Goal: Communication & Community: Answer question/provide support

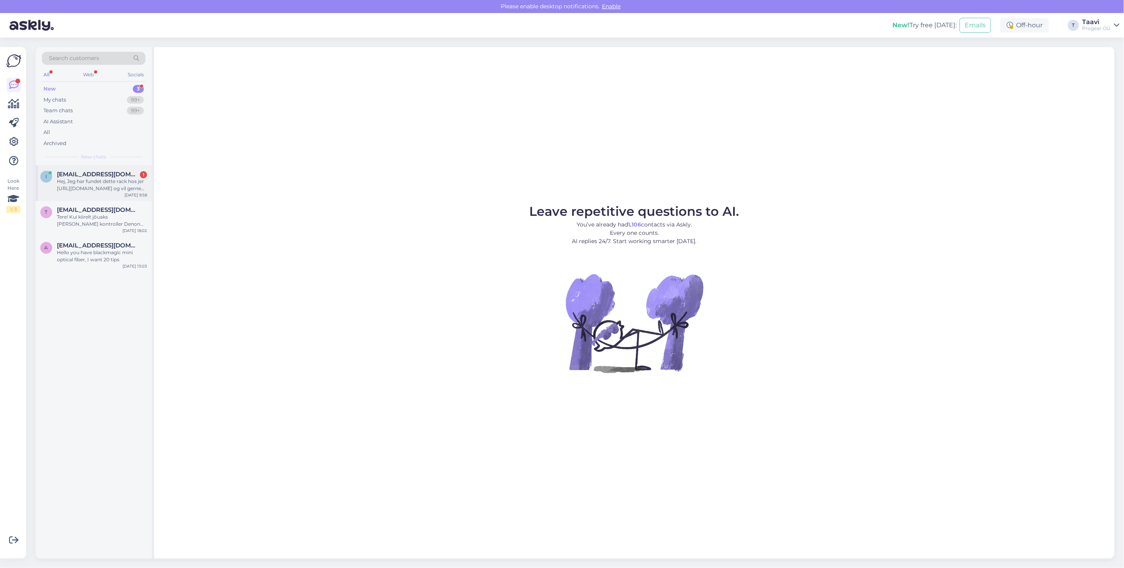
click at [93, 182] on div "Hej, Jeg har fundet dette rack hos jer [URL][DOMAIN_NAME] og vil gerne købe gen…" at bounding box center [102, 185] width 90 height 14
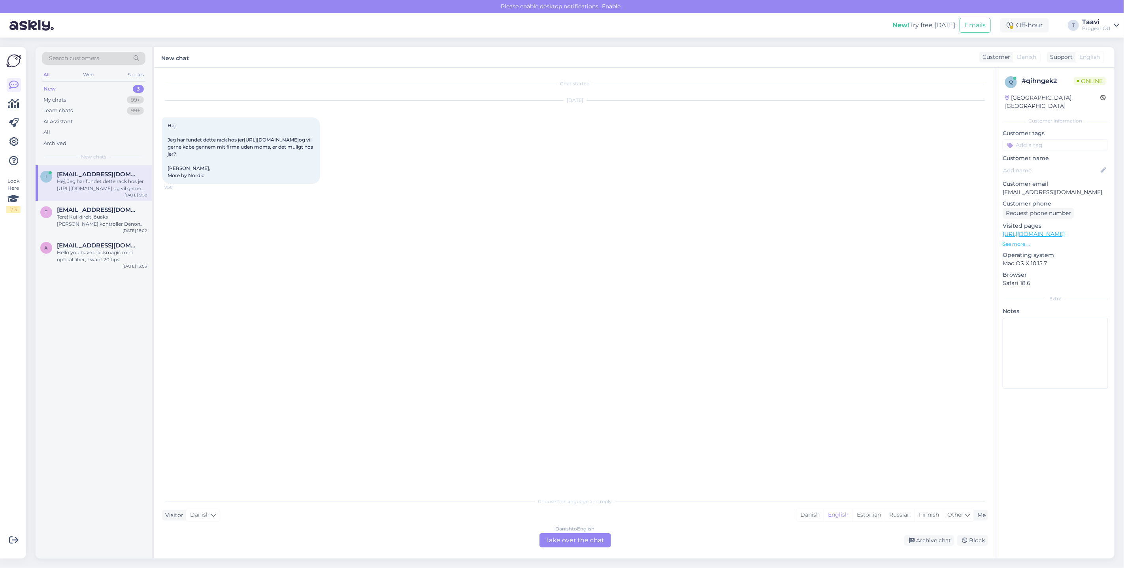
click at [573, 543] on div "Danish to English Take over the chat" at bounding box center [575, 540] width 72 height 14
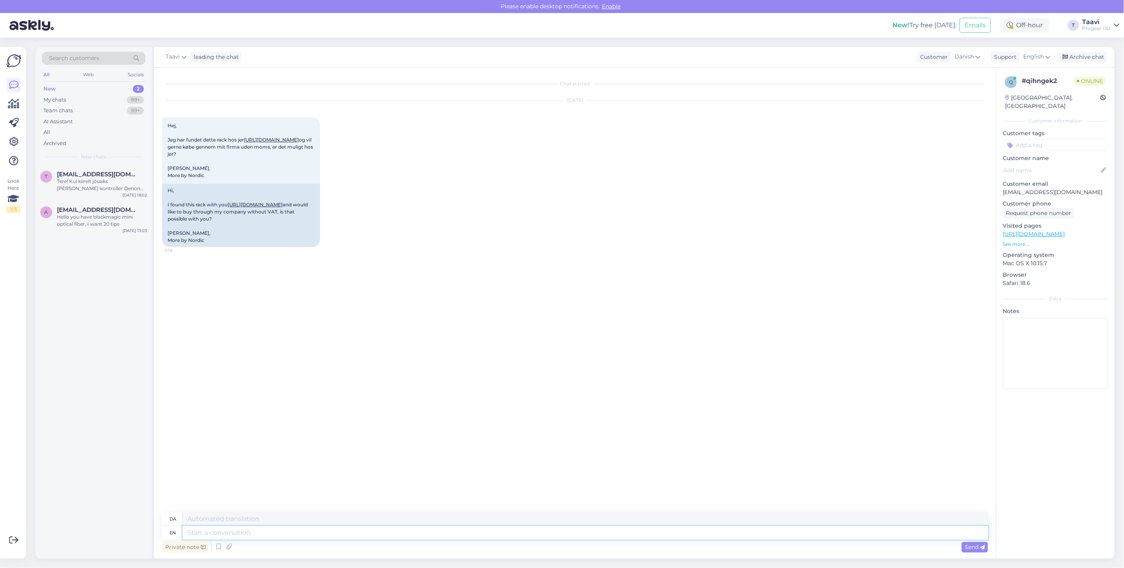
click at [196, 529] on textarea at bounding box center [585, 532] width 805 height 13
type textarea "Hi"
type textarea "Hej"
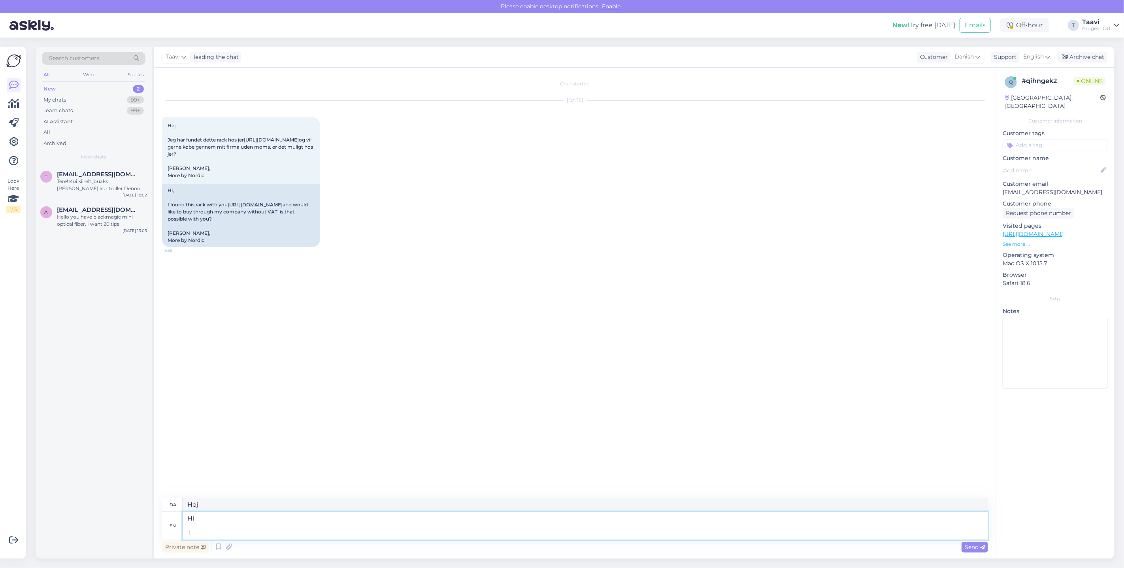
type textarea "Hi I a"
type textarea "Hej I"
type textarea "Hi I answerd"
type textarea "Hej Jeg svarede"
type textarea "Hi I answerd you"
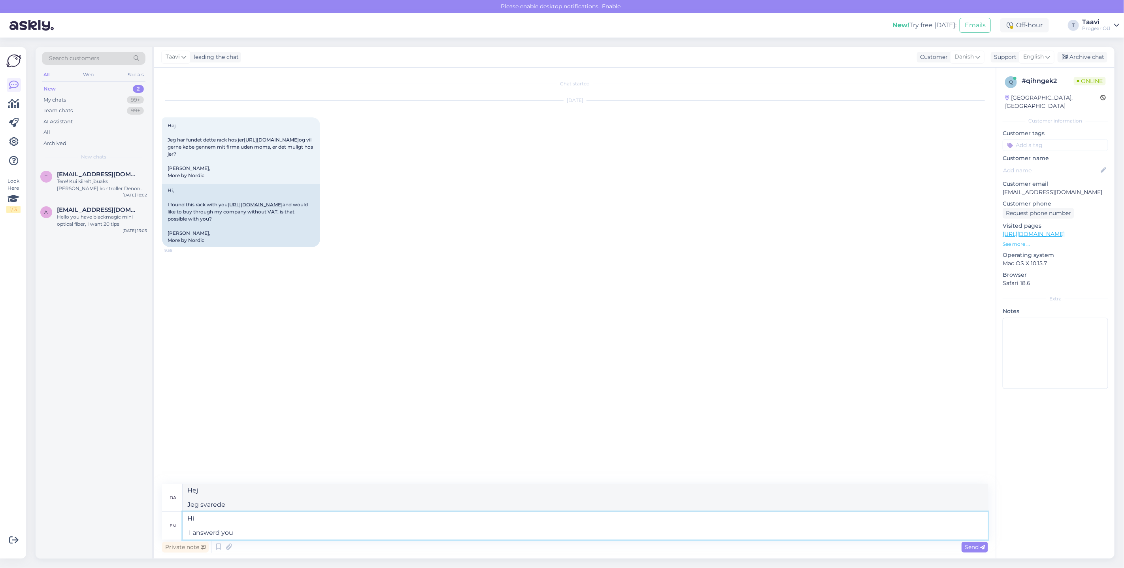
type textarea "Hej Jeg svarede dig"
type textarea "Hi I answerd you in"
type textarea "Hej Jeg svarede dig i"
type textarea "Hi I answerd you"
type textarea "Hej Jeg svarede dig"
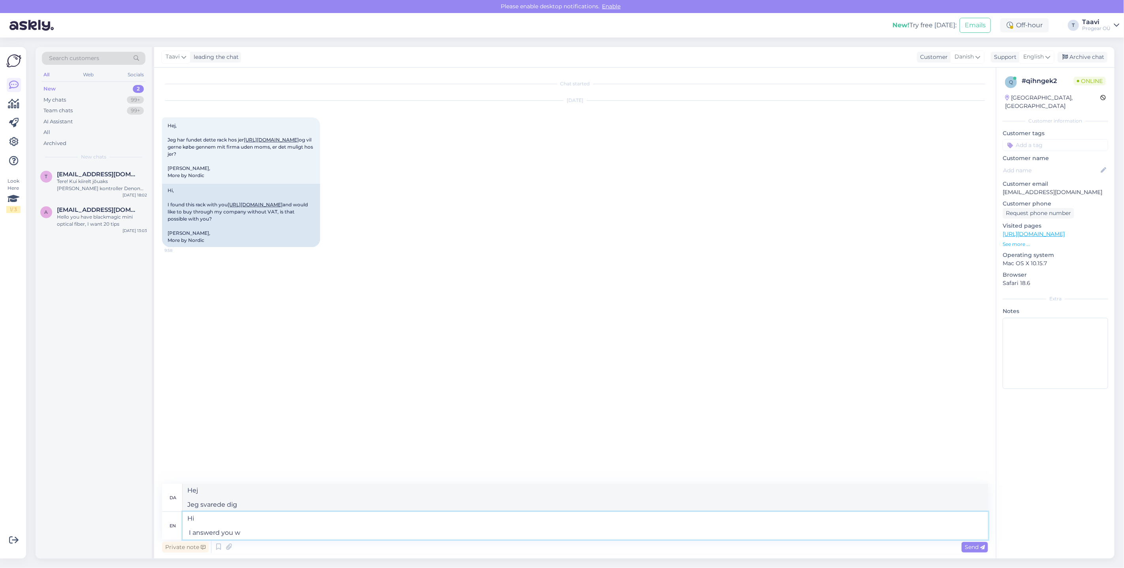
type textarea "Hi I answerd you"
type textarea "Hej Jeg svarede dig wi"
type textarea "Hi I answerd you"
type textarea "Hej Jeg svarede dig"
type textarea "Hi I answ"
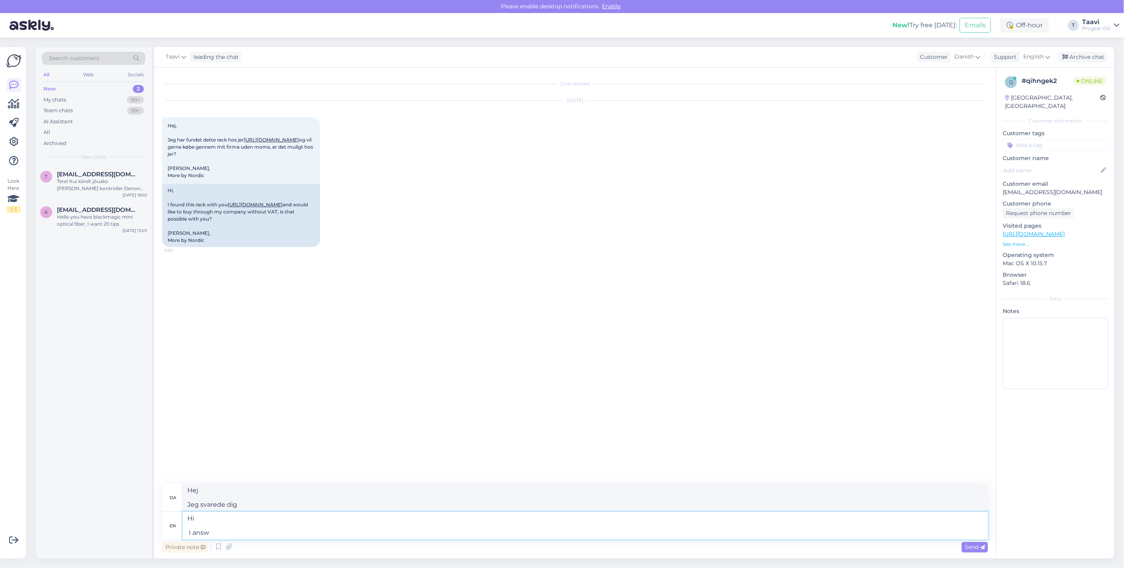
type textarea "Hej Jeg svarede"
type textarea "Hi I"
type textarea "Hej I"
type textarea "Hi I send"
type textarea "Hej Jeg sender"
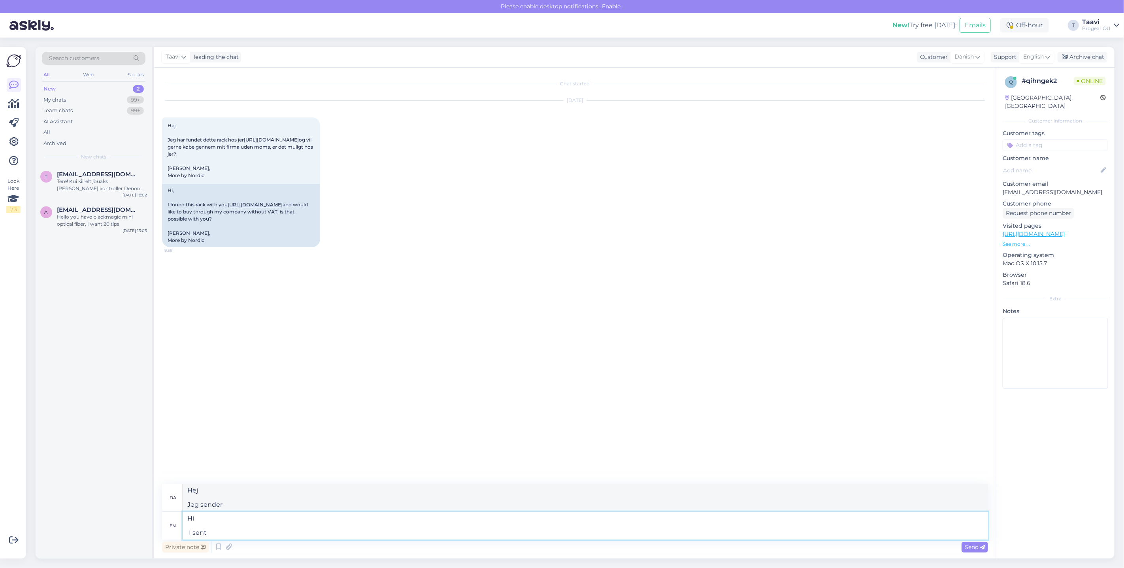
type textarea "Hi I sent"
type textarea "Hej Jeg sendte"
type textarea "Hi I sent you"
type textarea "Hej Jeg sendte dig"
type textarea "Hi I sent you and"
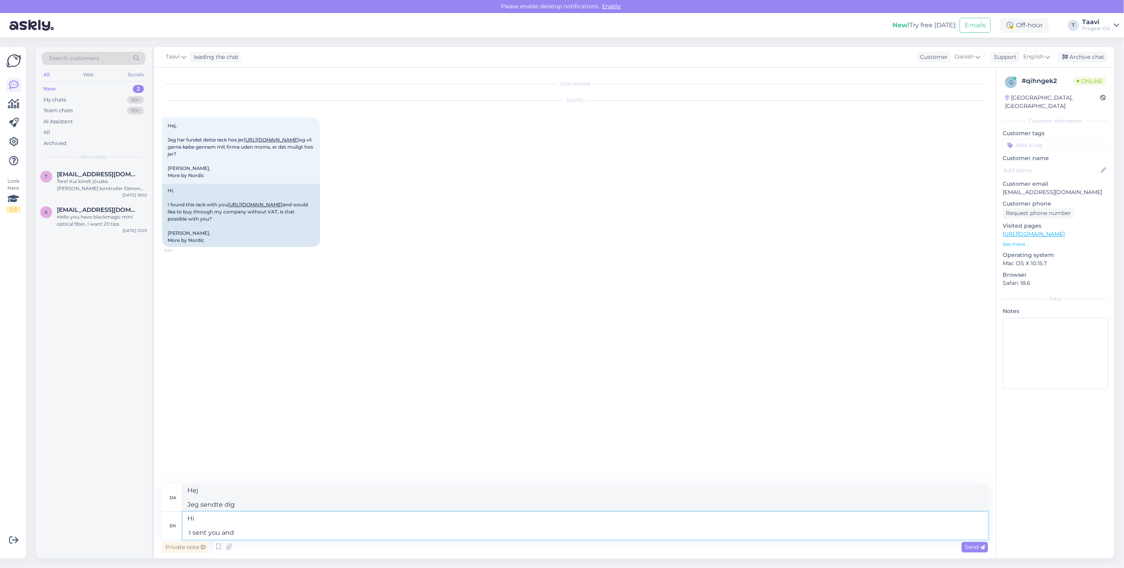
type textarea "Hej Jeg sendte dig og"
type textarea "Hi I sent you"
type textarea "Hej Jeg sendte dig"
type textarea "Hi I sent you an"
type textarea "Hej Jeg har sendt dig en"
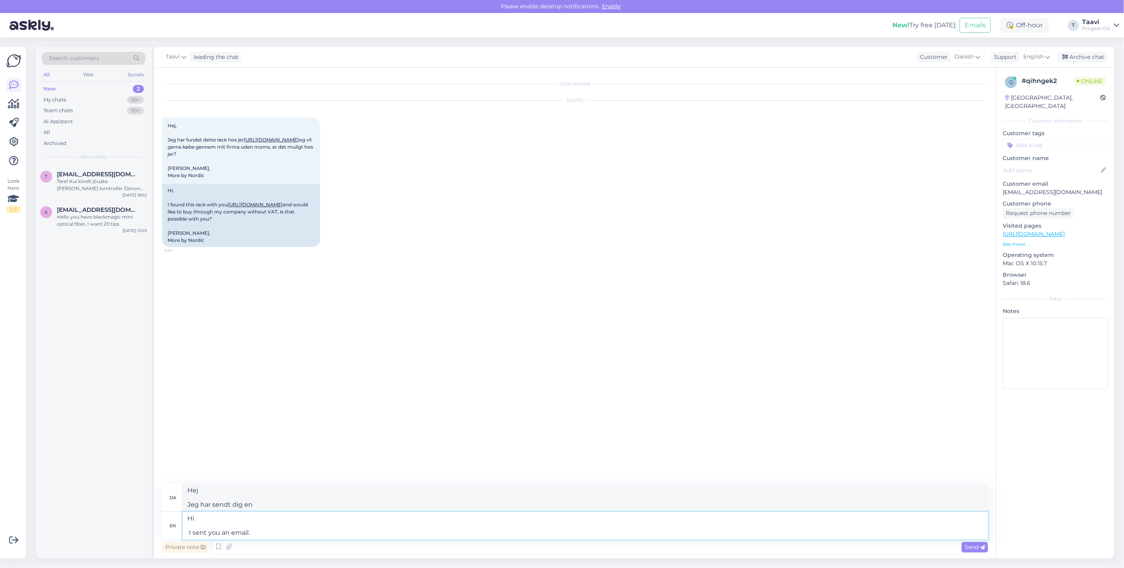
type textarea "Hi I sent you an email"
type textarea "Hej Jeg har sendt dig en e-mail."
type textarea "Hi I sent you an email"
type textarea "Hej Jeg har sendt dig en e-mail"
type textarea "Hi I sent you an email with"
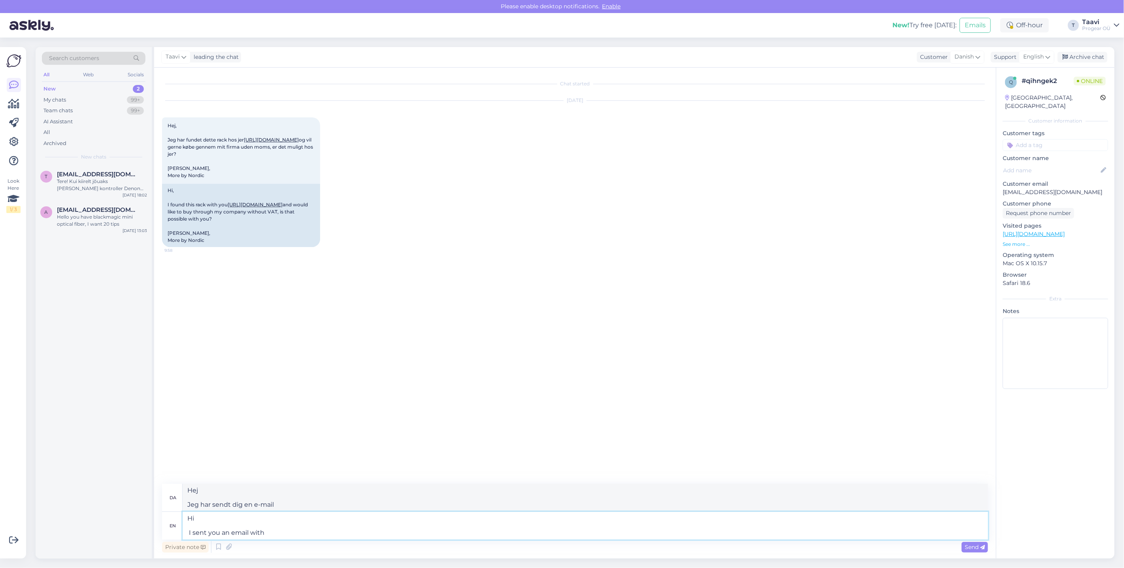
type textarea "Hej Jeg har sendt dig en e-mail med"
type textarea "Hi I sent you an email with a"
type textarea "Hej Jeg har sendt dig en e-mail med en"
type textarea "Hi I sent you an email with a quote"
type textarea "Hej Jeg har sendt dig en e-mail med et tilbud"
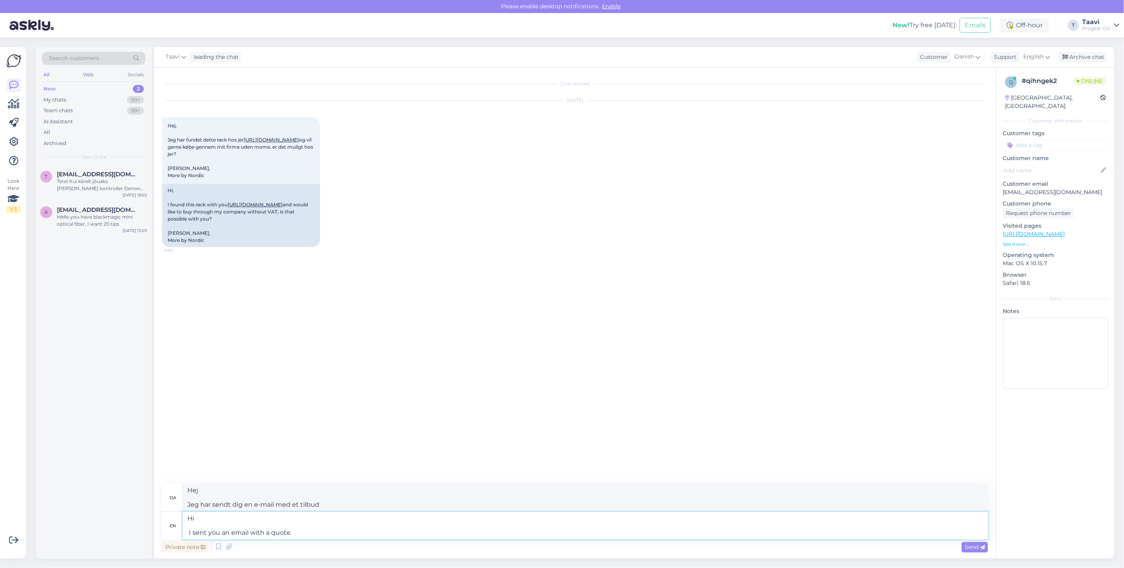
type textarea "Hi I sent you an email with a quote."
type textarea "Hej Jeg har sendt dig en e-mail med et tilbud."
type textarea "Hi I sent you an email with a quote. Thank yo"
type textarea "Hej Jeg har sendt dig en e-mail med et tilbud. Tak"
type textarea "Hi I sent you an email with a quote. Thank you"
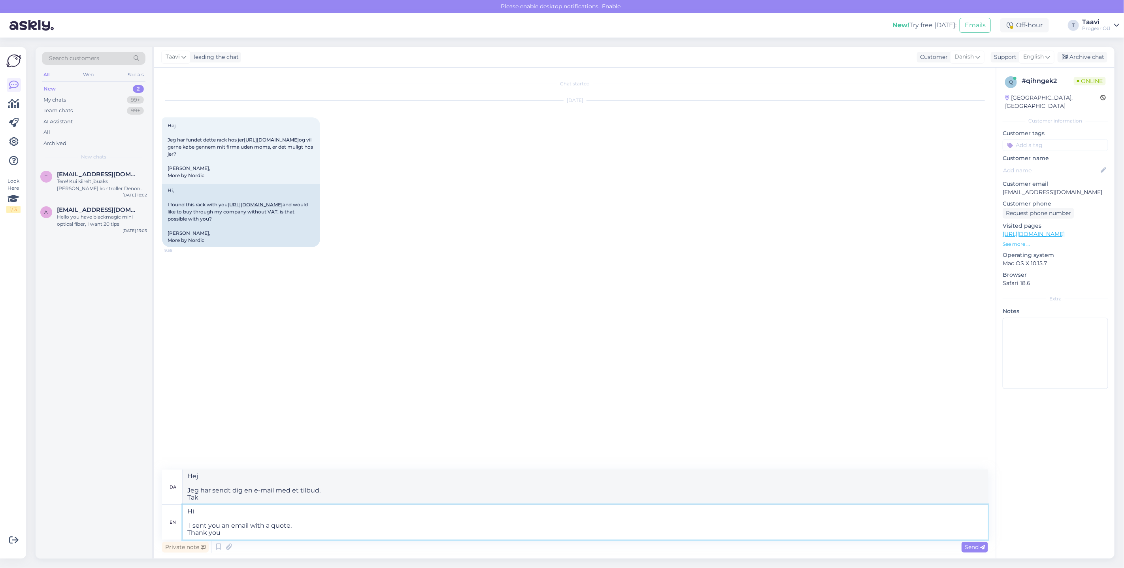
type textarea "Hej Jeg har sendt dig en e-mail med et tilbud. Tak."
type textarea "Hi I sent you an email with a quote. Thank you for t"
type textarea "Hej Jeg har sendt dig en e-mail med et tilbud. Tak for det"
type textarea "Hi I sent you an email with a quote. Thank you for the inqui"
type textarea "Hej Jeg har sendt dig en e-mail med et tilbud. Tak for forespørgslen."
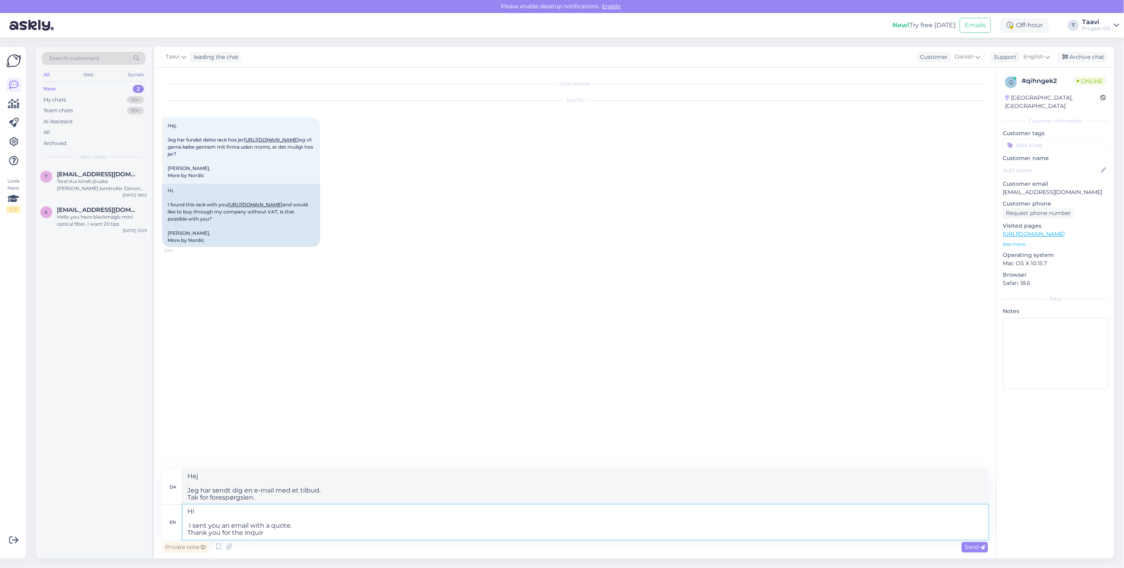
type textarea "Hi I sent you an email with a quote. Thank you for the inquiry"
type textarea "Hej Jeg har sendt dig en e-mail med et tilbud. Tak for din forespørgsel"
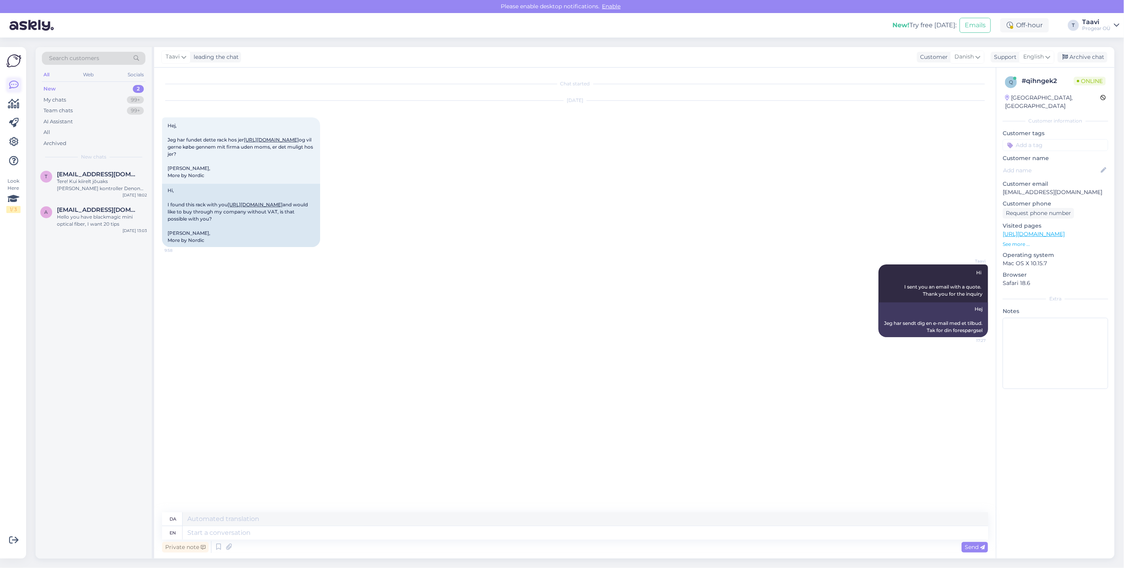
click at [15, 87] on icon at bounding box center [13, 84] width 9 height 9
click at [71, 87] on div "New 2" at bounding box center [94, 88] width 104 height 11
click at [79, 232] on div "a [EMAIL_ADDRESS][DOMAIN_NAME] Hello you have blackmagic mini optical fiber, I …" at bounding box center [94, 219] width 116 height 36
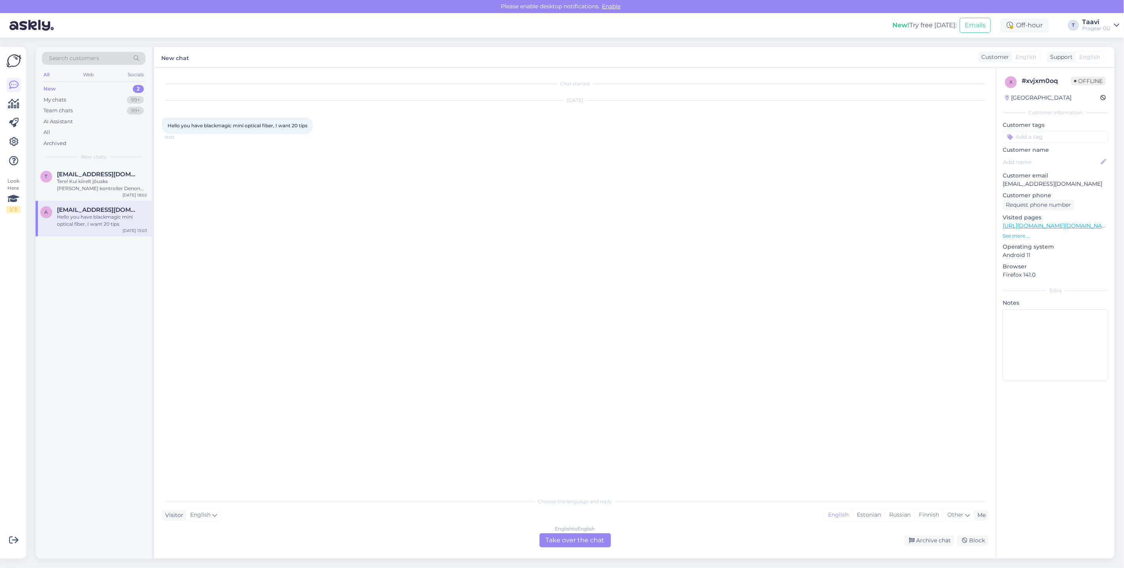
click at [248, 127] on span "Hello you have blackmagic mini optical fiber, I want 20 tips" at bounding box center [238, 126] width 140 height 6
drag, startPoint x: 236, startPoint y: 125, endPoint x: 319, endPoint y: 124, distance: 83.0
click at [313, 124] on div "Hello you have blackmagic mini optical fiber, I want 20 tips 13:03" at bounding box center [237, 125] width 151 height 17
copy div "mini optical fiber, I want 20 tips 13:03"
click at [270, 126] on span "Hello you have blackmagic mini optical fiber, I want 20 tips" at bounding box center [238, 126] width 140 height 6
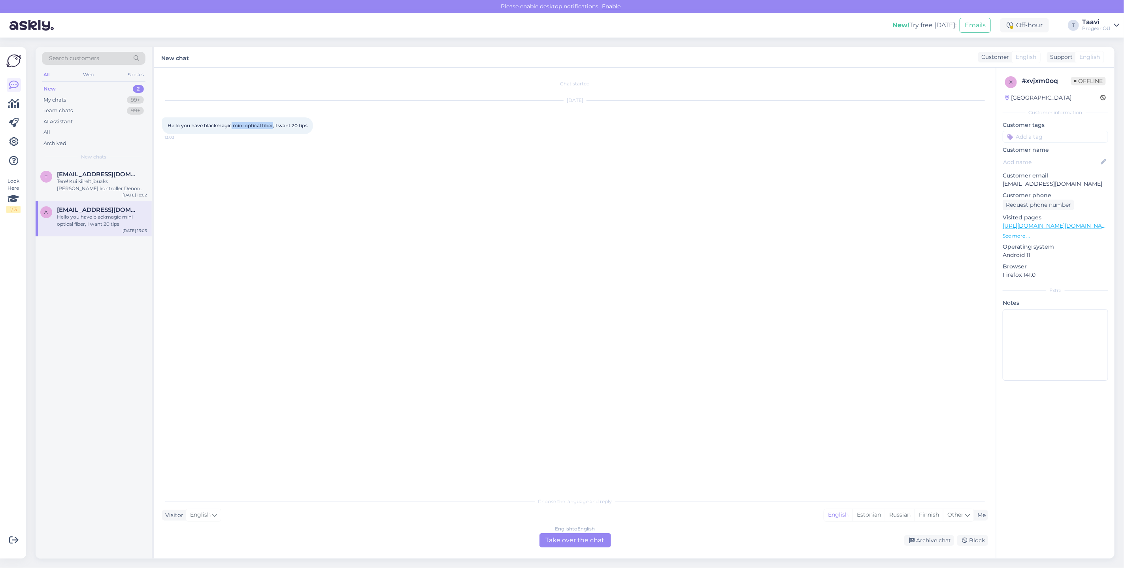
drag, startPoint x: 275, startPoint y: 124, endPoint x: 232, endPoint y: 125, distance: 42.3
click at [232, 125] on span "Hello you have blackmagic mini optical fiber, I want 20 tips" at bounding box center [238, 126] width 140 height 6
copy span "mini optical fiber"
click at [561, 540] on div "English to English Take over the chat" at bounding box center [575, 540] width 72 height 14
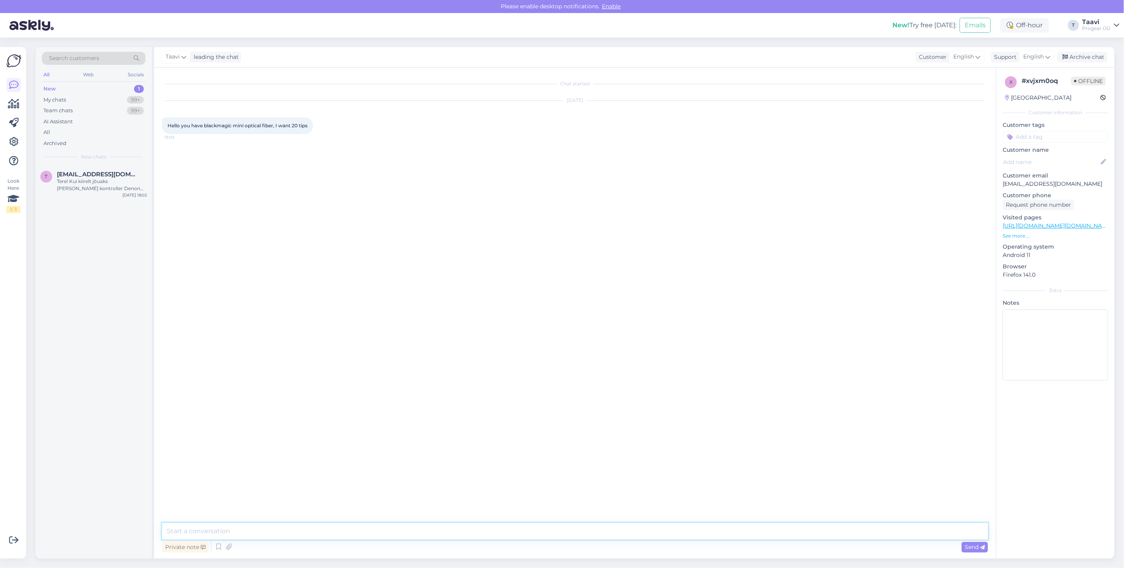
click at [245, 535] on textarea at bounding box center [575, 531] width 826 height 17
drag, startPoint x: 224, startPoint y: 534, endPoint x: 167, endPoint y: 530, distance: 57.9
click at [167, 530] on textarea "Hi Can you please write me [EMAIL_ADDRESS][DOMAIN_NAME] and be spesific" at bounding box center [575, 512] width 826 height 56
paste textarea "[URL][DOMAIN_NAME]"
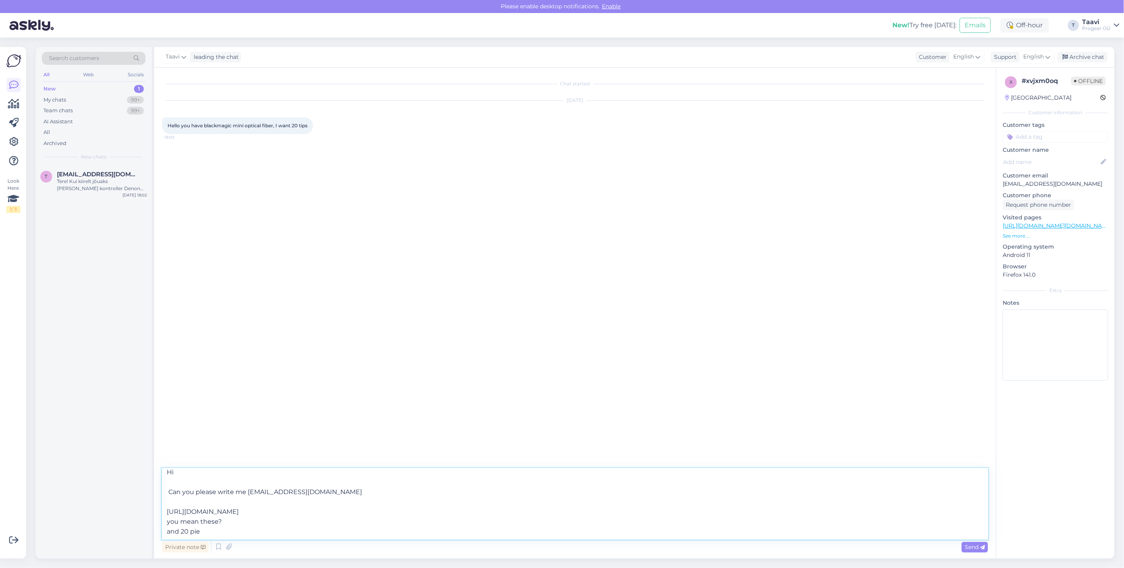
drag, startPoint x: 213, startPoint y: 533, endPoint x: 230, endPoint y: 536, distance: 16.9
click at [226, 533] on textarea "Hi Can you please write me [EMAIL_ADDRESS][DOMAIN_NAME] [URL][DOMAIN_NAME] you …" at bounding box center [575, 503] width 826 height 71
paste textarea "ces"
click at [180, 528] on textarea "Hi Can you please write me [EMAIL_ADDRESS][DOMAIN_NAME] [URL][DOMAIN_NAME] you …" at bounding box center [575, 503] width 826 height 71
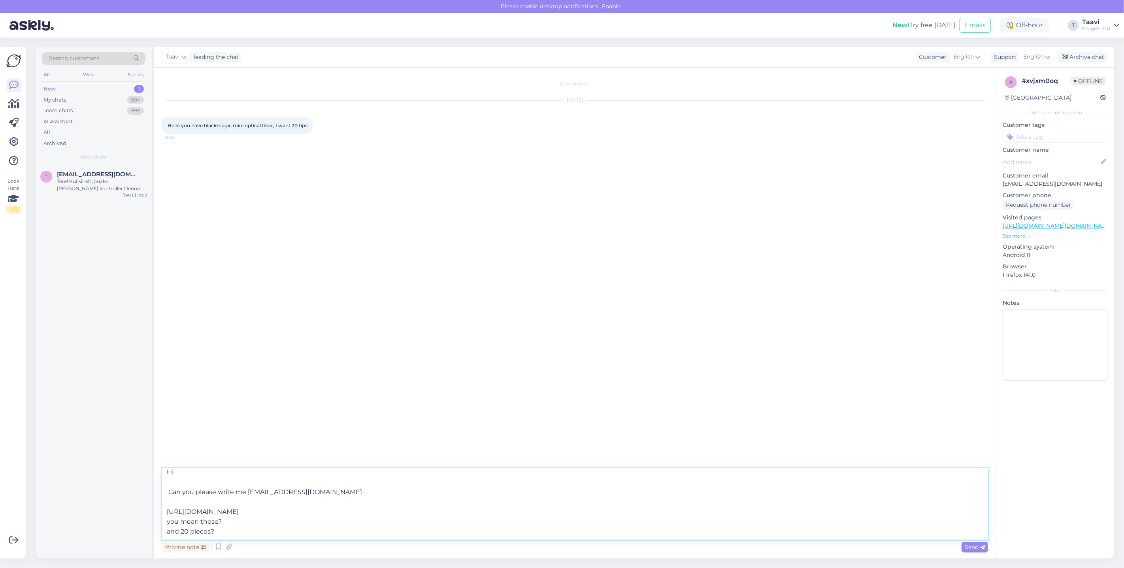
scroll to position [9, 0]
click at [214, 528] on textarea "Hi Can you please write me [EMAIL_ADDRESS][DOMAIN_NAME] [URL][DOMAIN_NAME] you …" at bounding box center [575, 503] width 826 height 71
click at [435, 508] on textarea "Hi Can you please write me [EMAIL_ADDRESS][DOMAIN_NAME] [URL][DOMAIN_NAME] you …" at bounding box center [575, 503] width 826 height 71
click at [235, 524] on textarea "Hi Can you please write me [EMAIL_ADDRESS][DOMAIN_NAME] [URL][DOMAIN_NAME] you …" at bounding box center [575, 503] width 826 height 71
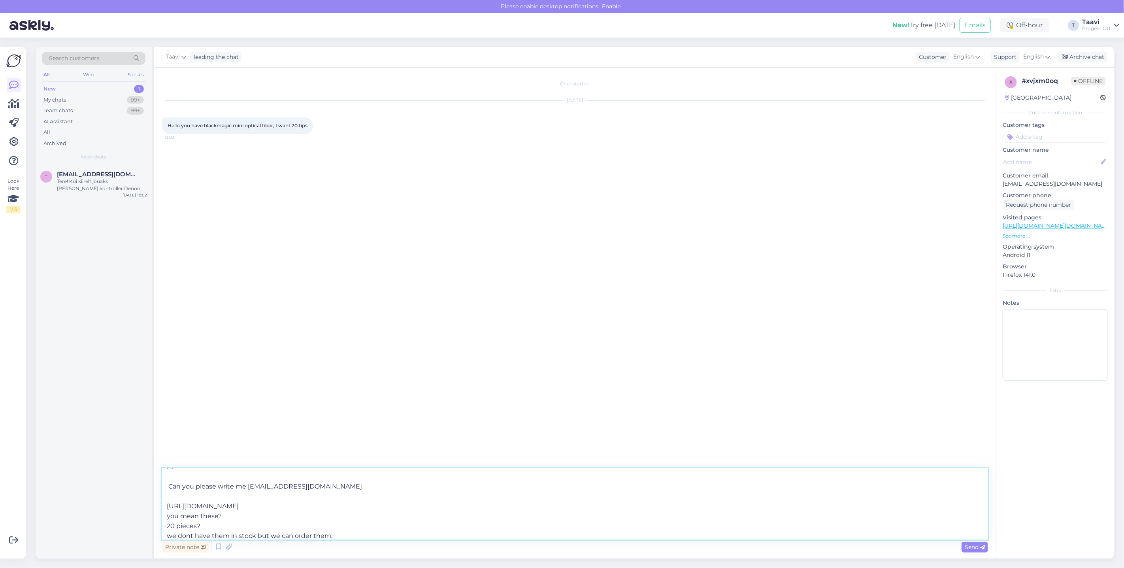
scroll to position [34, 0]
click at [183, 526] on textarea "Hi Can you please write me [EMAIL_ADDRESS][DOMAIN_NAME] [URL][DOMAIN_NAME] you …" at bounding box center [575, 503] width 826 height 71
drag, startPoint x: 175, startPoint y: 522, endPoint x: 197, endPoint y: 525, distance: 22.0
click at [176, 522] on textarea "Hi Can you please write me [EMAIL_ADDRESS][DOMAIN_NAME] [URL][DOMAIN_NAME] you …" at bounding box center [575, 503] width 826 height 71
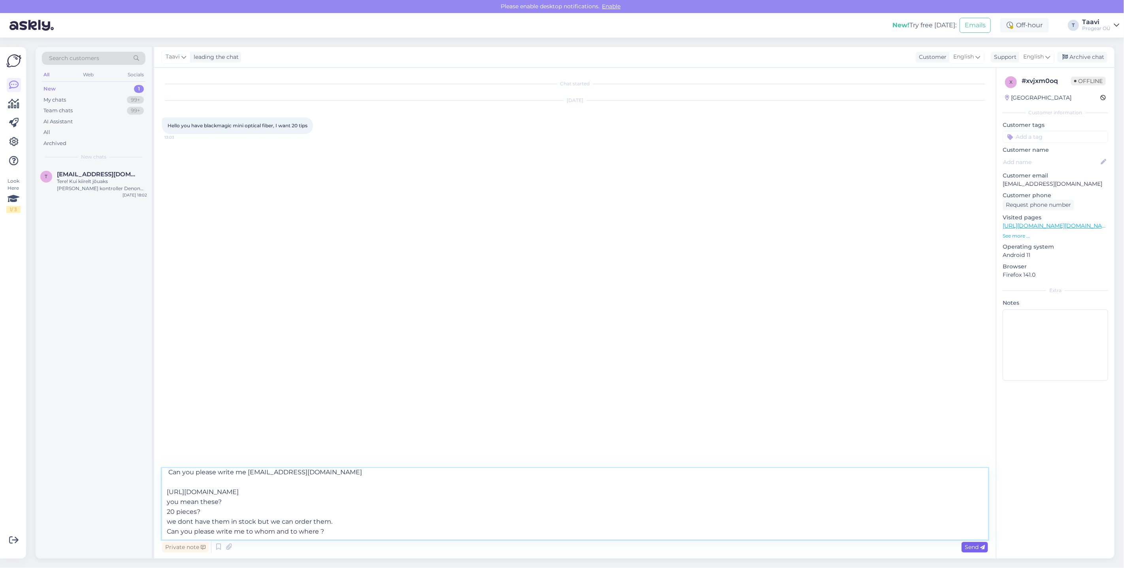
type textarea "Hi Can you please write me [EMAIL_ADDRESS][DOMAIN_NAME] [URL][DOMAIN_NAME] you …"
click at [971, 547] on span "Send" at bounding box center [975, 546] width 20 height 7
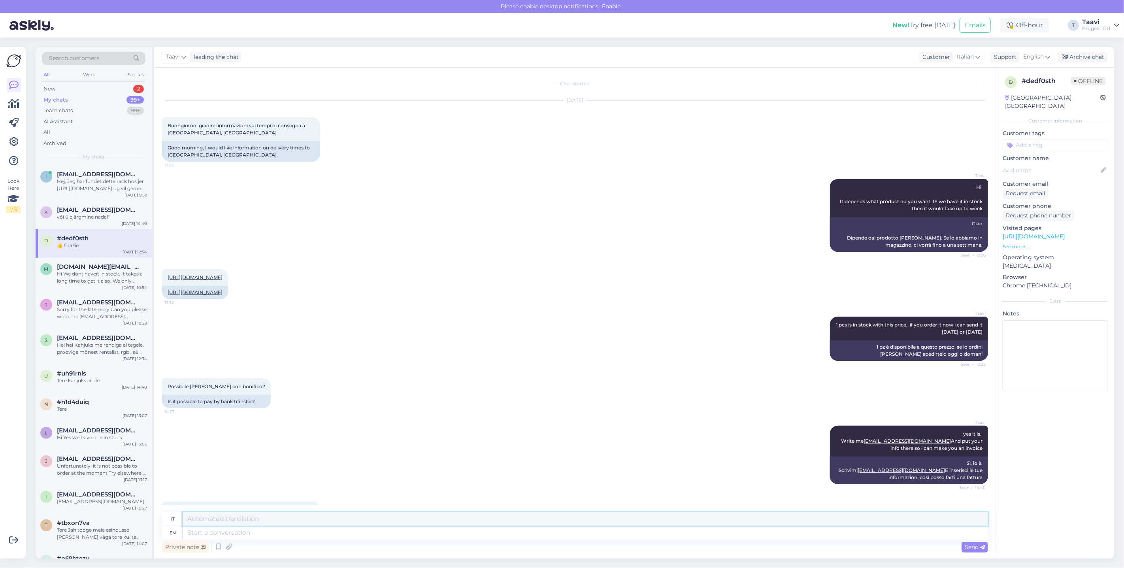
drag, startPoint x: 242, startPoint y: 525, endPoint x: 237, endPoint y: 534, distance: 10.4
click at [242, 525] on textarea at bounding box center [585, 518] width 805 height 13
click at [238, 534] on textarea at bounding box center [585, 532] width 805 height 13
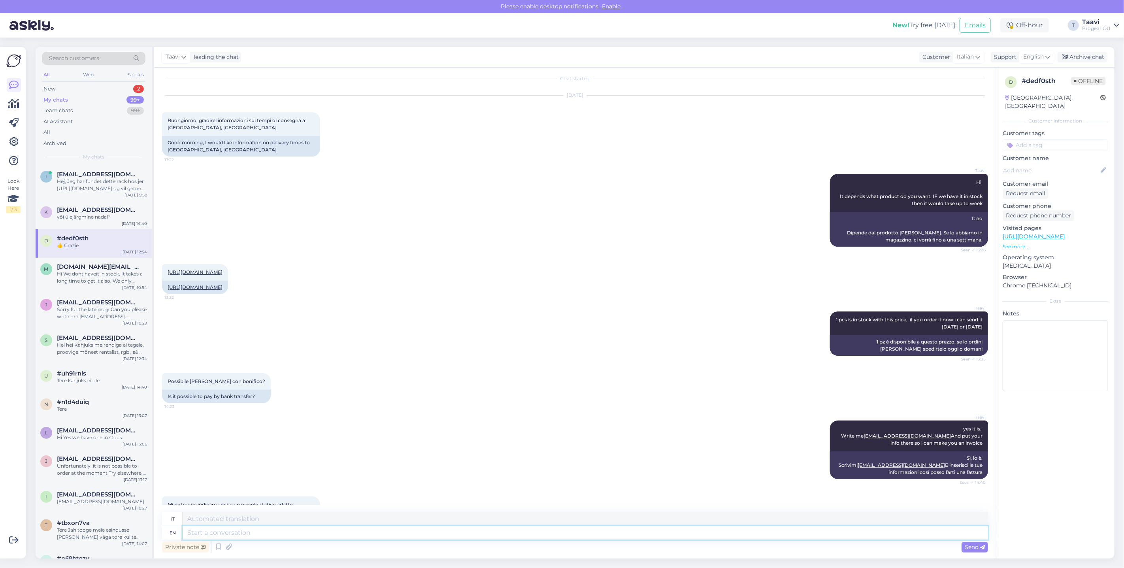
scroll to position [4, 0]
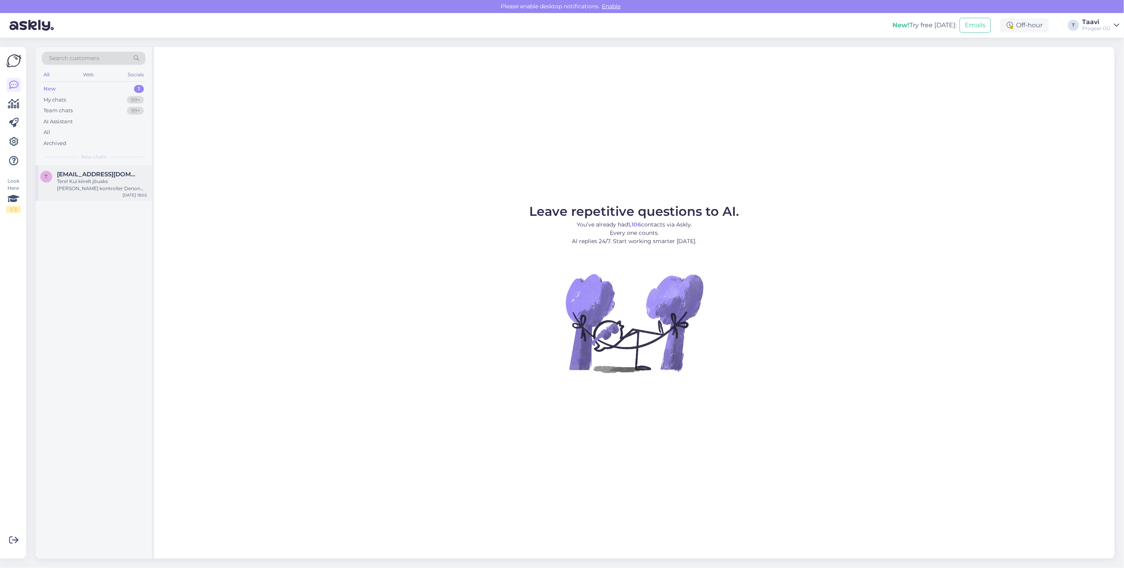
click at [49, 172] on div "t" at bounding box center [46, 177] width 12 height 12
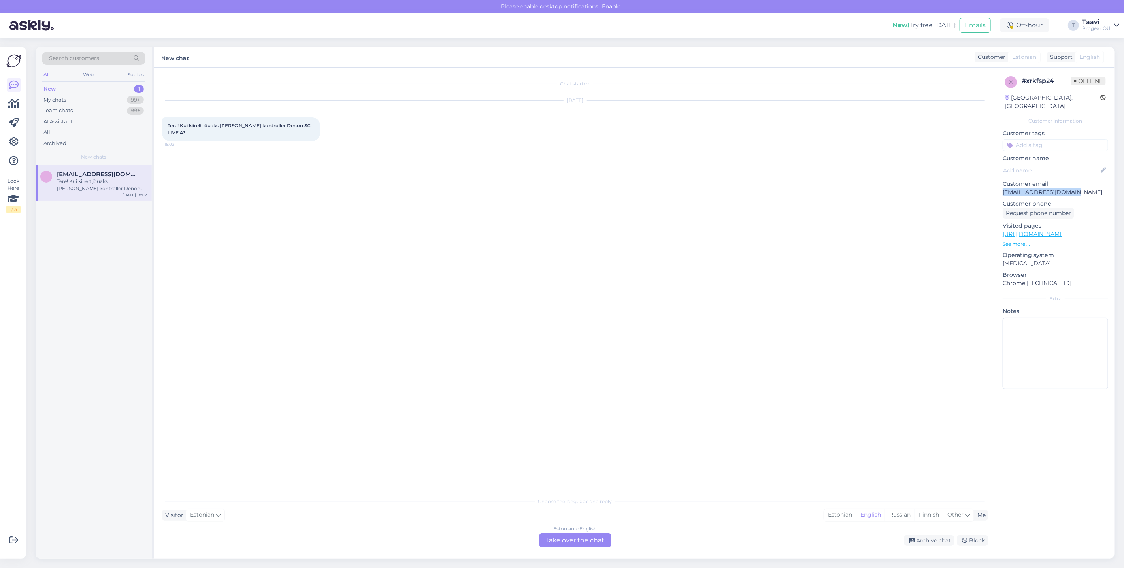
drag, startPoint x: 1020, startPoint y: 186, endPoint x: 1077, endPoint y: 187, distance: 56.5
click at [1077, 187] on div "x # xrkfsp24 Offline Estonia, Tartu Customer information Customer tags Customer…" at bounding box center [1055, 234] width 118 height 333
copy p "[EMAIL_ADDRESS][DOMAIN_NAME]"
